Goal: Transaction & Acquisition: Purchase product/service

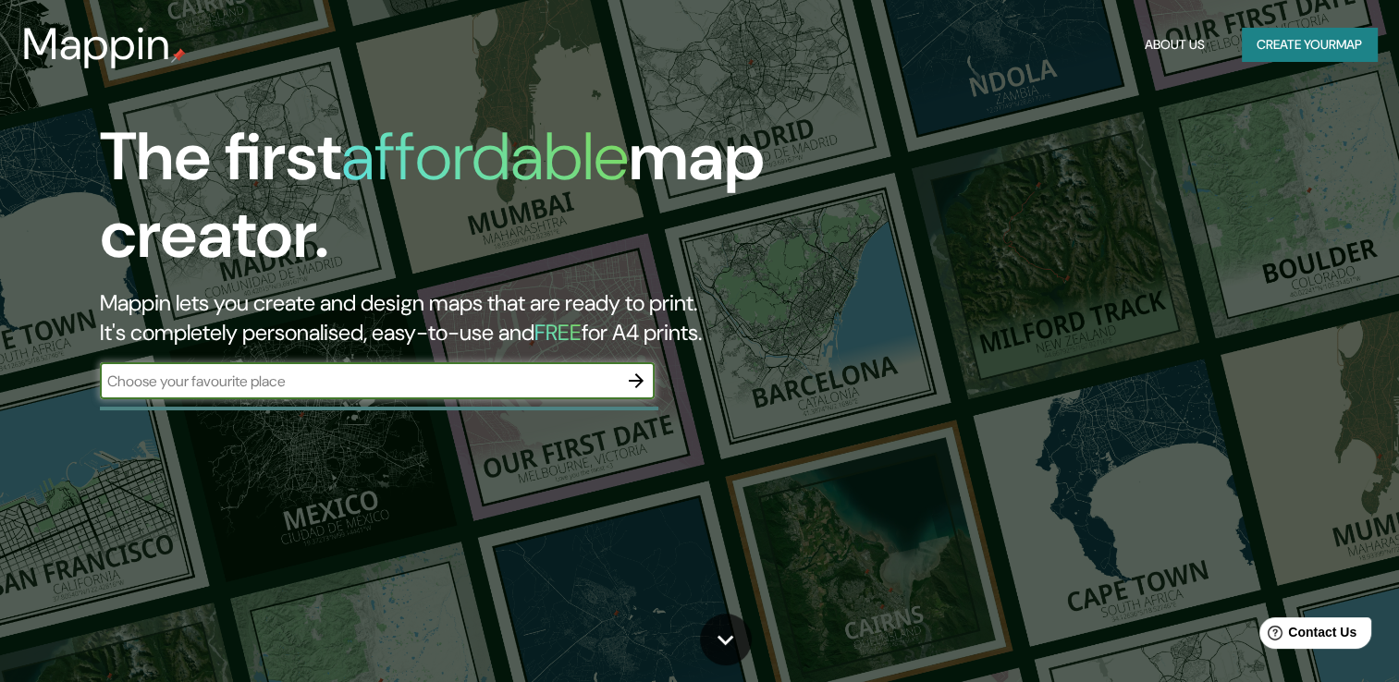
click at [307, 374] on input "text" at bounding box center [359, 381] width 518 height 21
type input "[GEOGRAPHIC_DATA]"
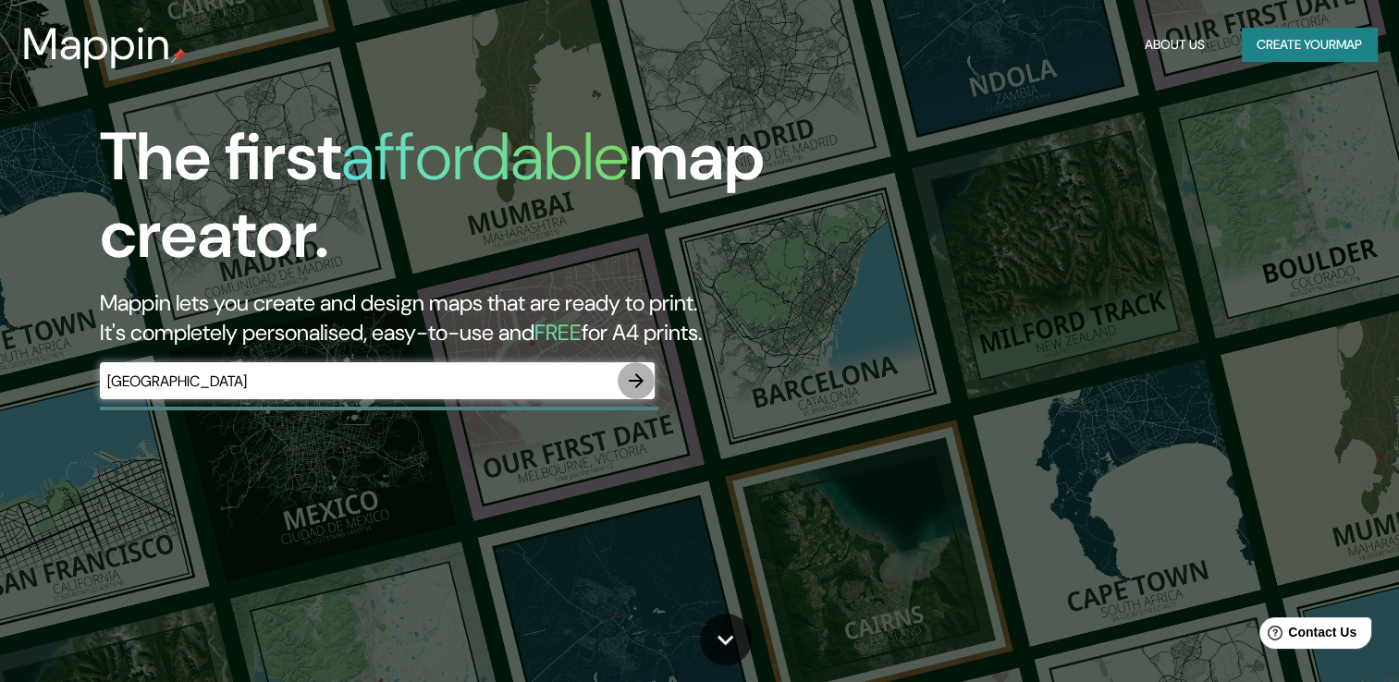
click at [639, 392] on button "button" at bounding box center [636, 380] width 37 height 37
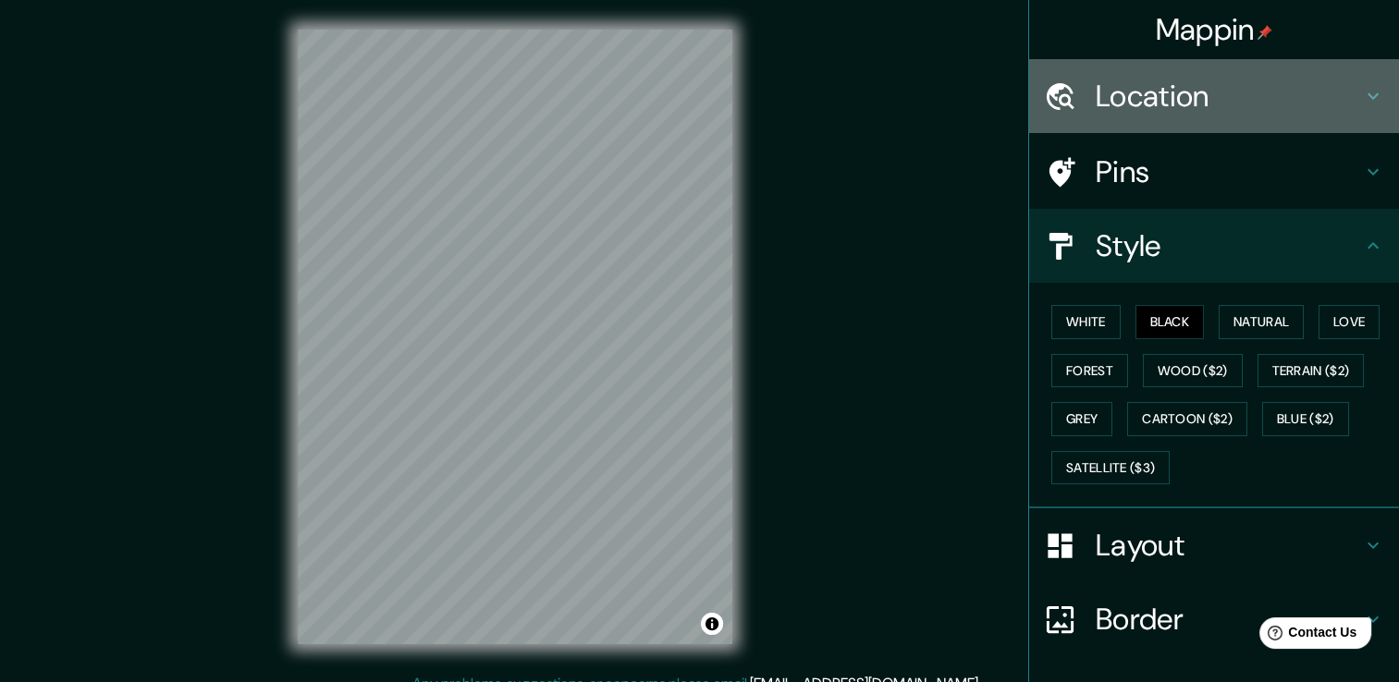
click at [1345, 92] on h4 "Location" at bounding box center [1229, 96] width 266 height 37
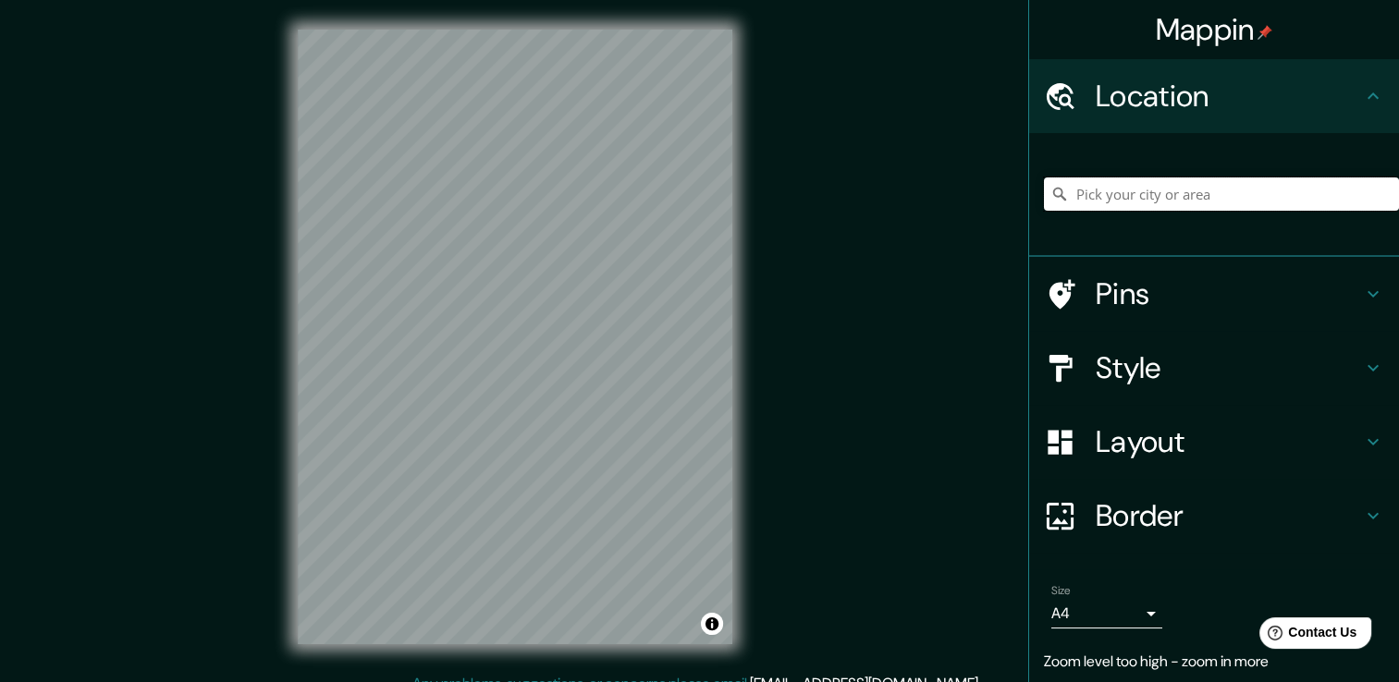
click at [1196, 197] on input "Pick your city or area" at bounding box center [1221, 194] width 355 height 33
click at [1183, 205] on input "[GEOGRAPHIC_DATA]" at bounding box center [1221, 194] width 355 height 33
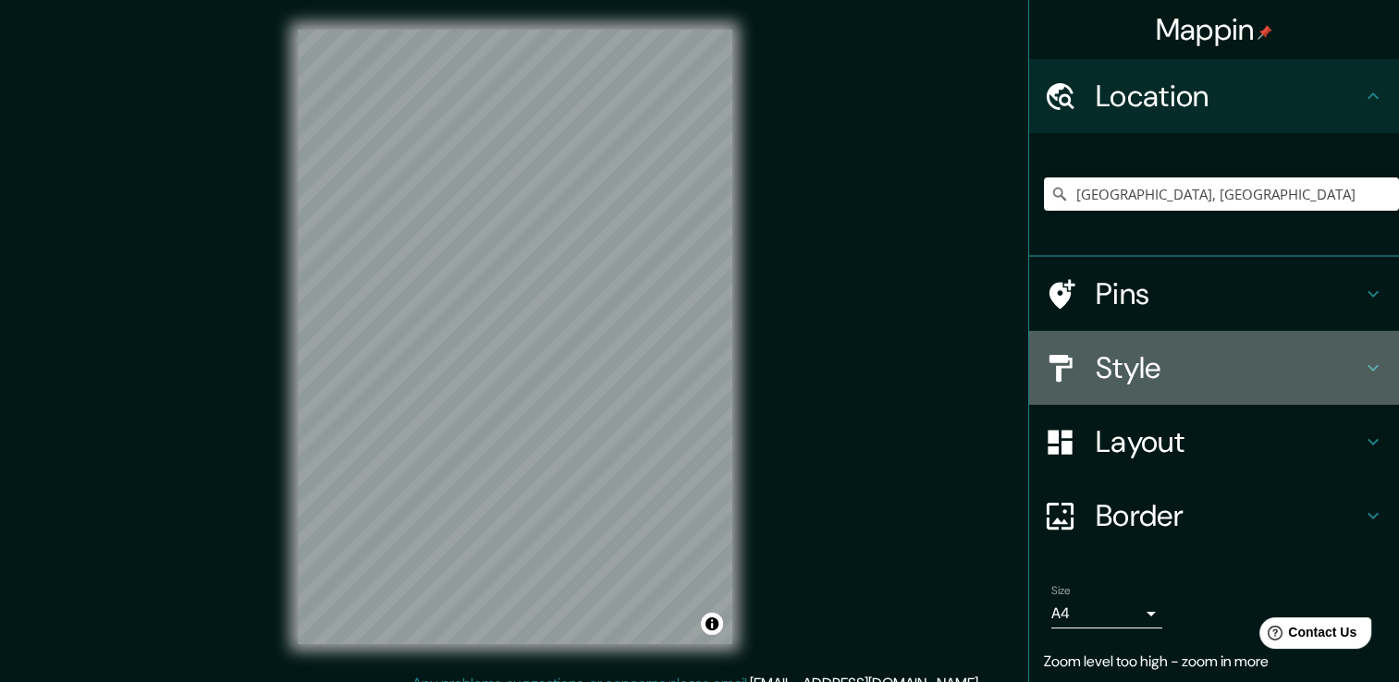
click at [1367, 365] on icon at bounding box center [1372, 368] width 11 height 6
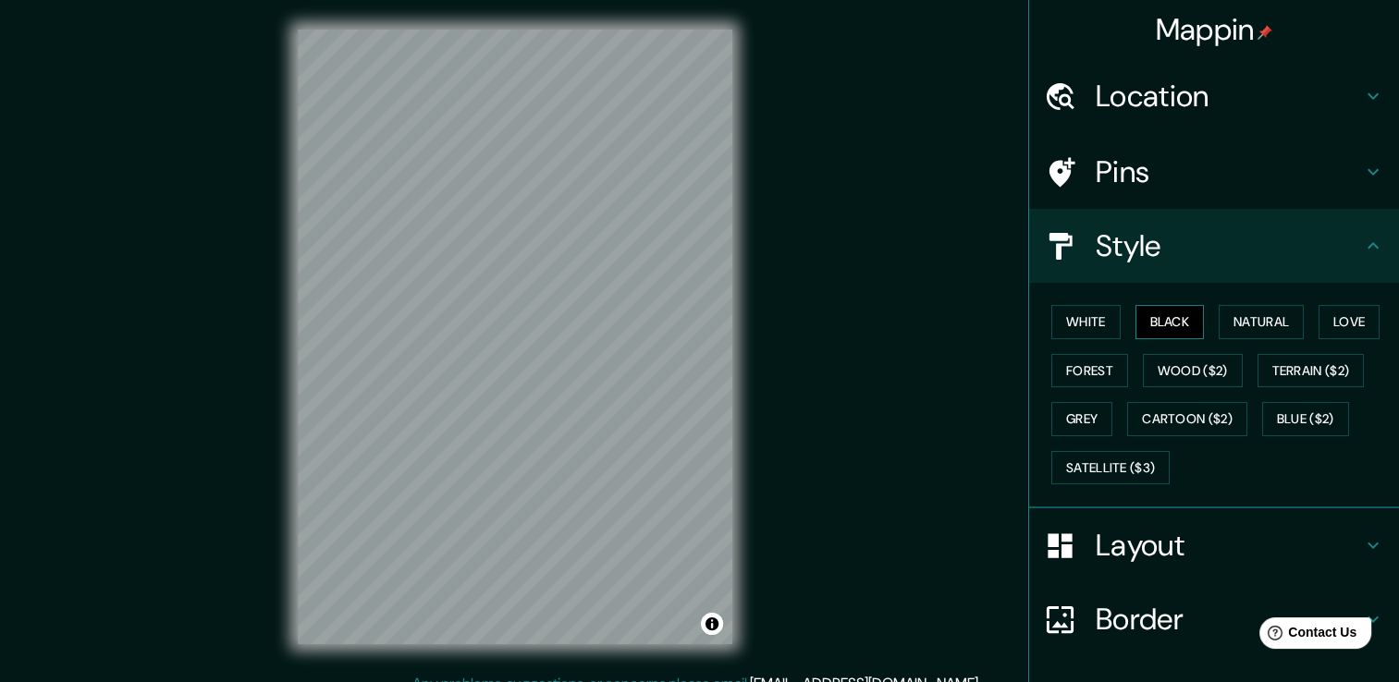
click at [1172, 317] on button "Black" at bounding box center [1169, 322] width 69 height 34
click at [1095, 314] on button "White" at bounding box center [1085, 322] width 69 height 34
drag, startPoint x: 1346, startPoint y: 98, endPoint x: 1299, endPoint y: 105, distance: 47.7
click at [1346, 97] on h4 "Location" at bounding box center [1229, 96] width 266 height 37
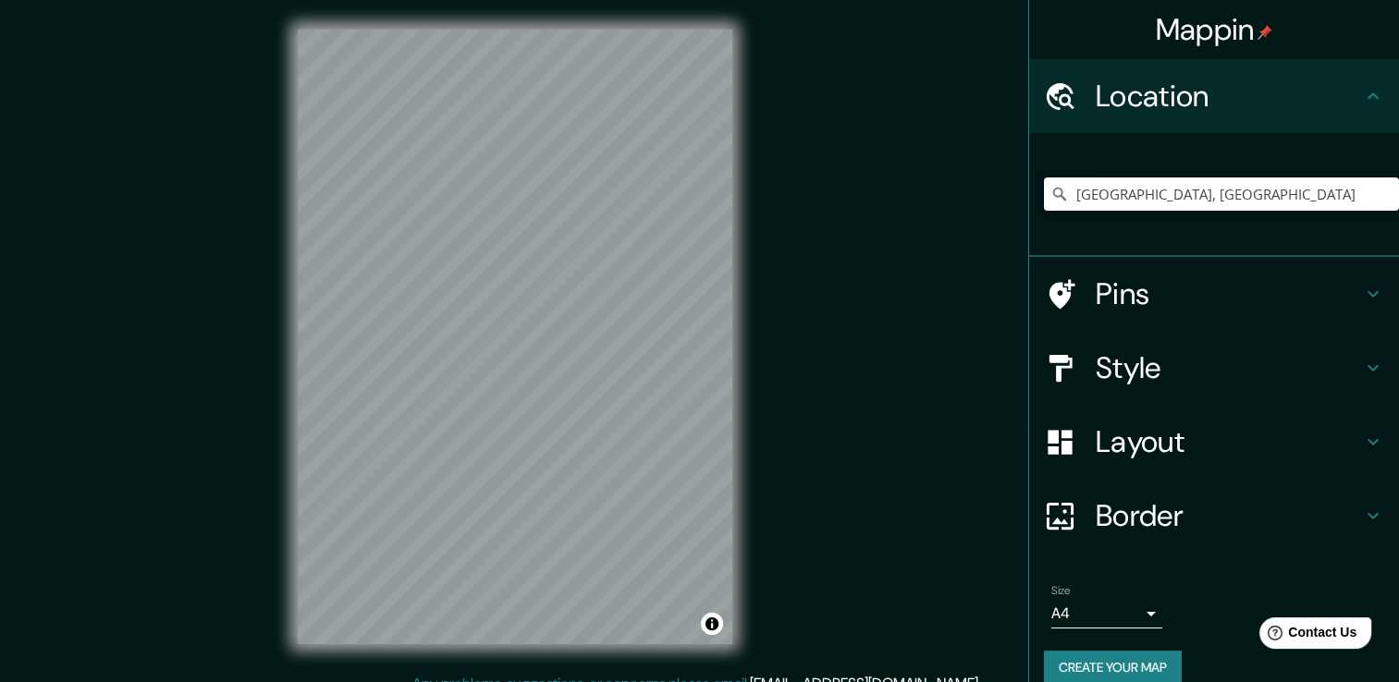
click at [1227, 204] on input "[GEOGRAPHIC_DATA], [GEOGRAPHIC_DATA]" at bounding box center [1221, 194] width 355 height 33
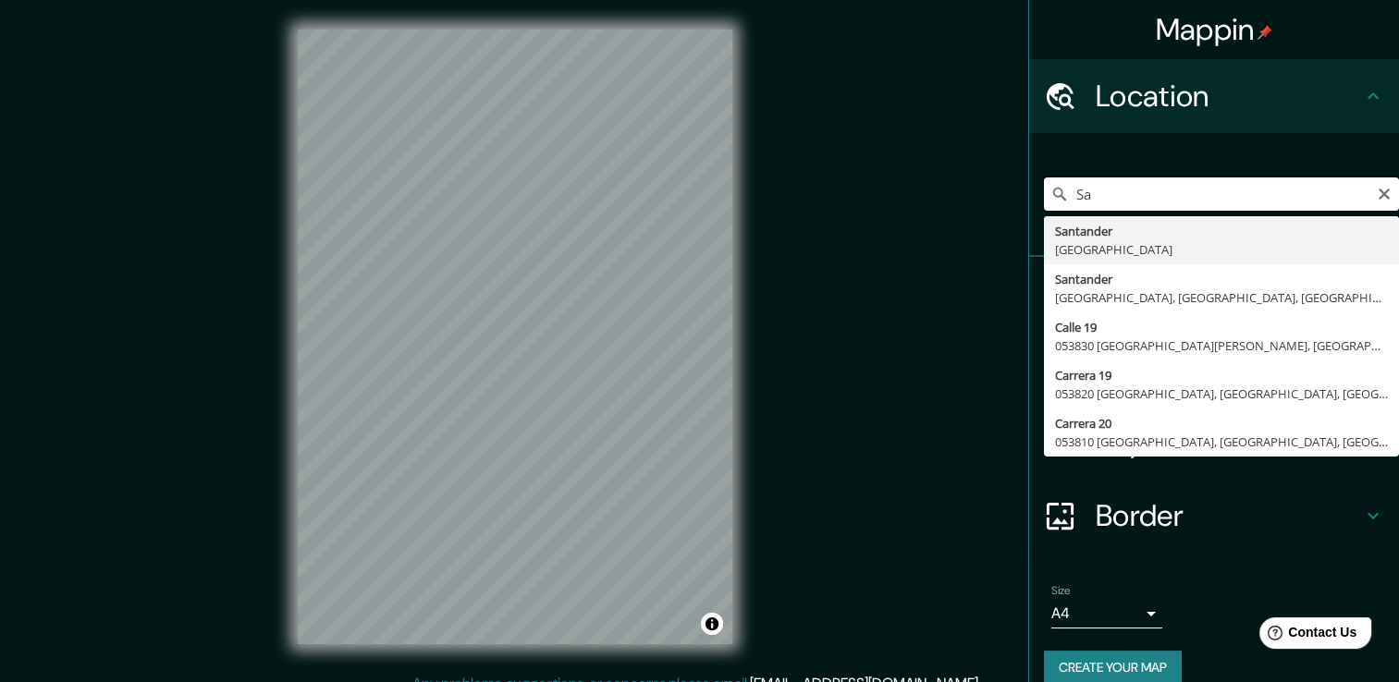
type input "S"
type input "Bucaramanga, [GEOGRAPHIC_DATA], [GEOGRAPHIC_DATA]"
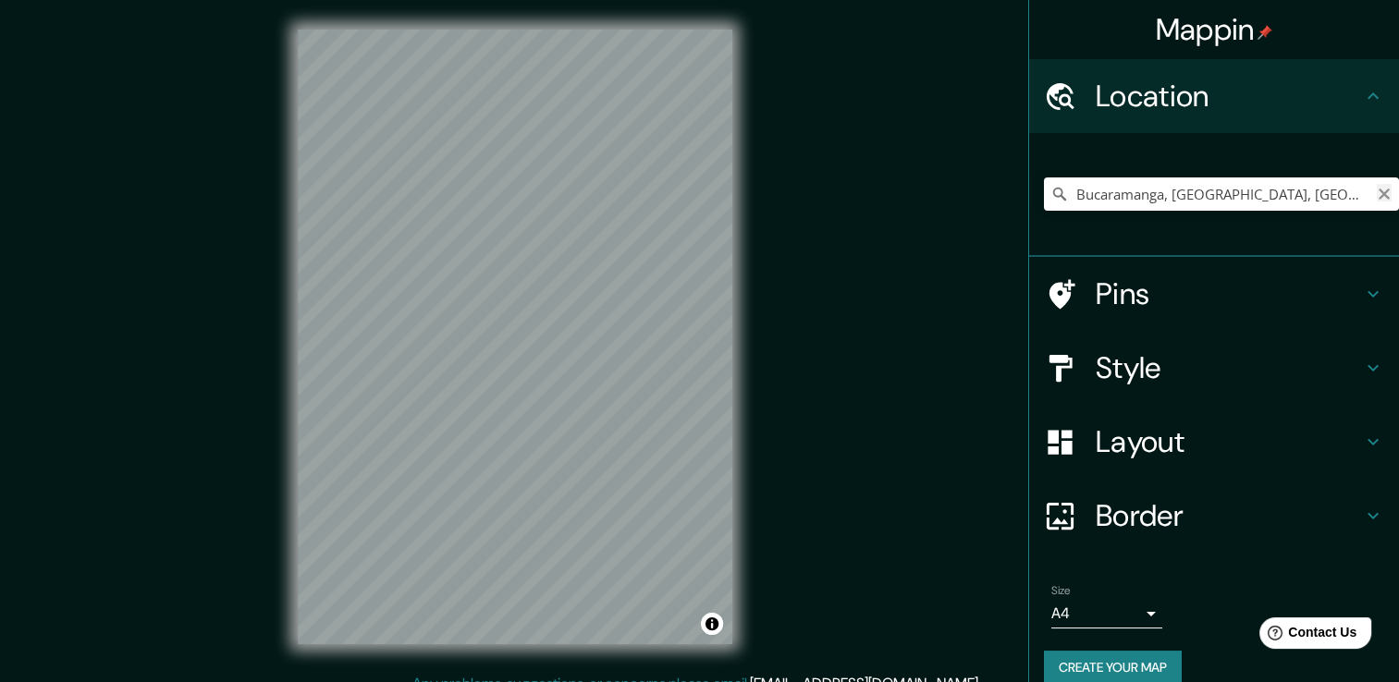
click at [1377, 194] on icon "Clear" at bounding box center [1384, 194] width 15 height 15
click at [890, 288] on div "Mappin Location Pins Style Layout Border Choose a border. Hint : you can make l…" at bounding box center [699, 351] width 1399 height 703
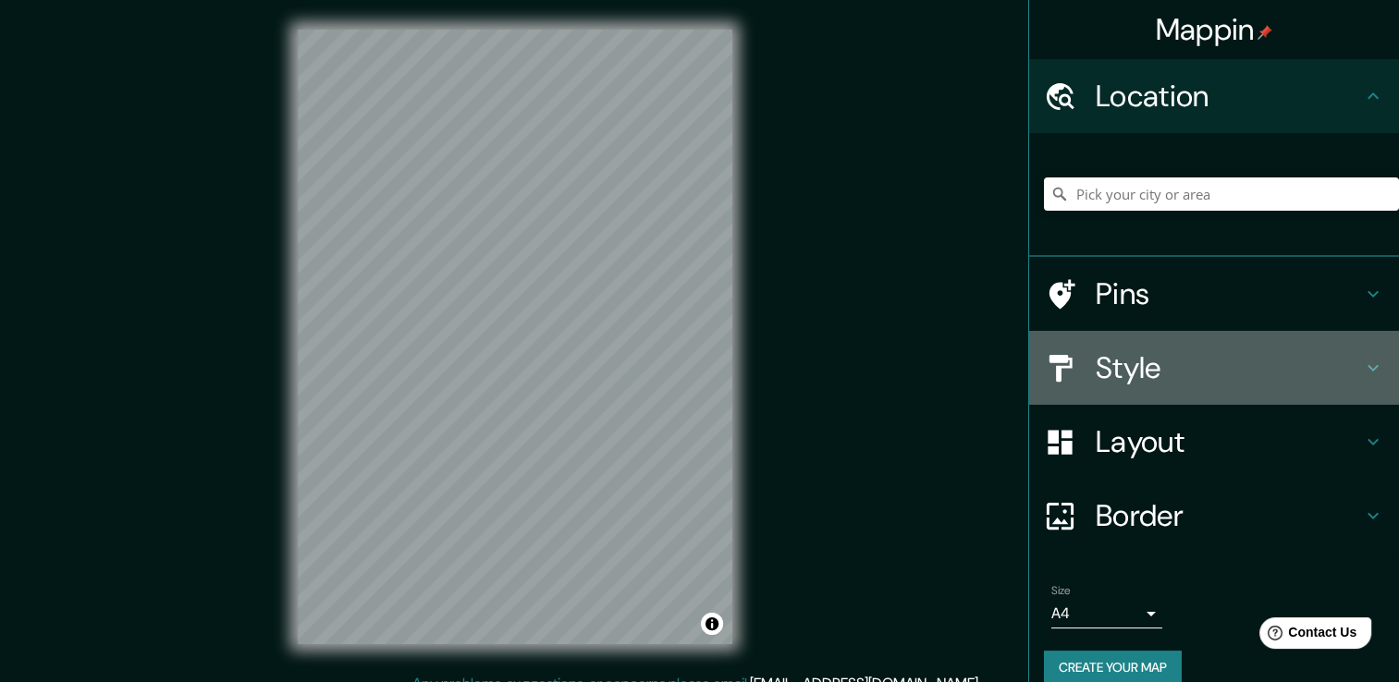
click at [1362, 372] on icon at bounding box center [1373, 368] width 22 height 22
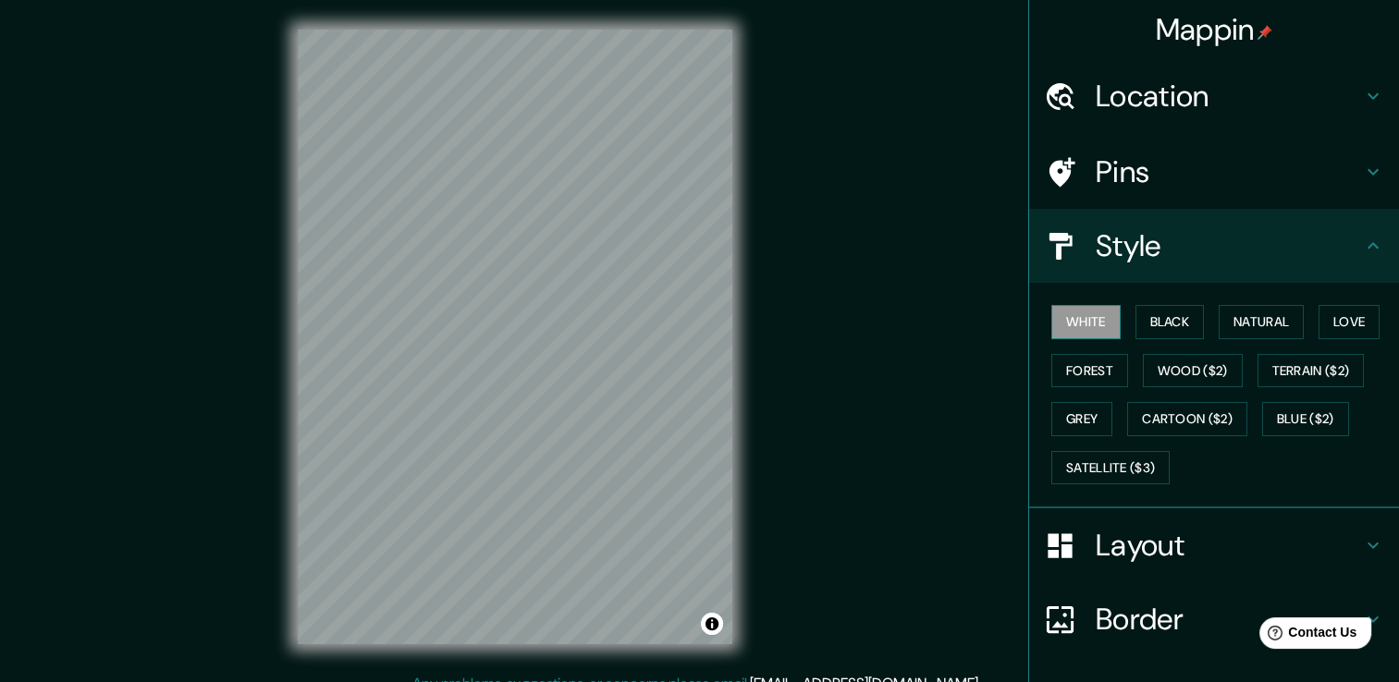
click at [1084, 320] on button "White" at bounding box center [1085, 322] width 69 height 34
click at [1172, 325] on button "Black" at bounding box center [1169, 322] width 69 height 34
